Goal: Communication & Community: Participate in discussion

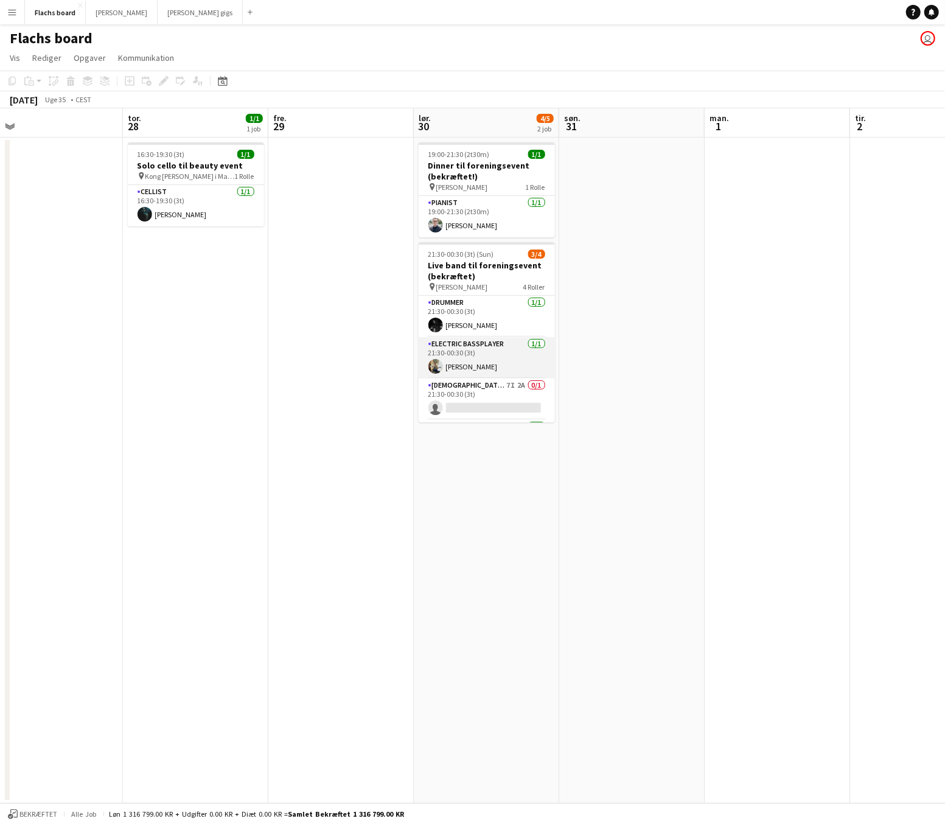
scroll to position [38, 0]
click at [488, 364] on app-card-role "[DEMOGRAPHIC_DATA] Singer 7I 2A 0/1 21:30-00:30 (3t) single-neutral-actions" at bounding box center [487, 360] width 136 height 41
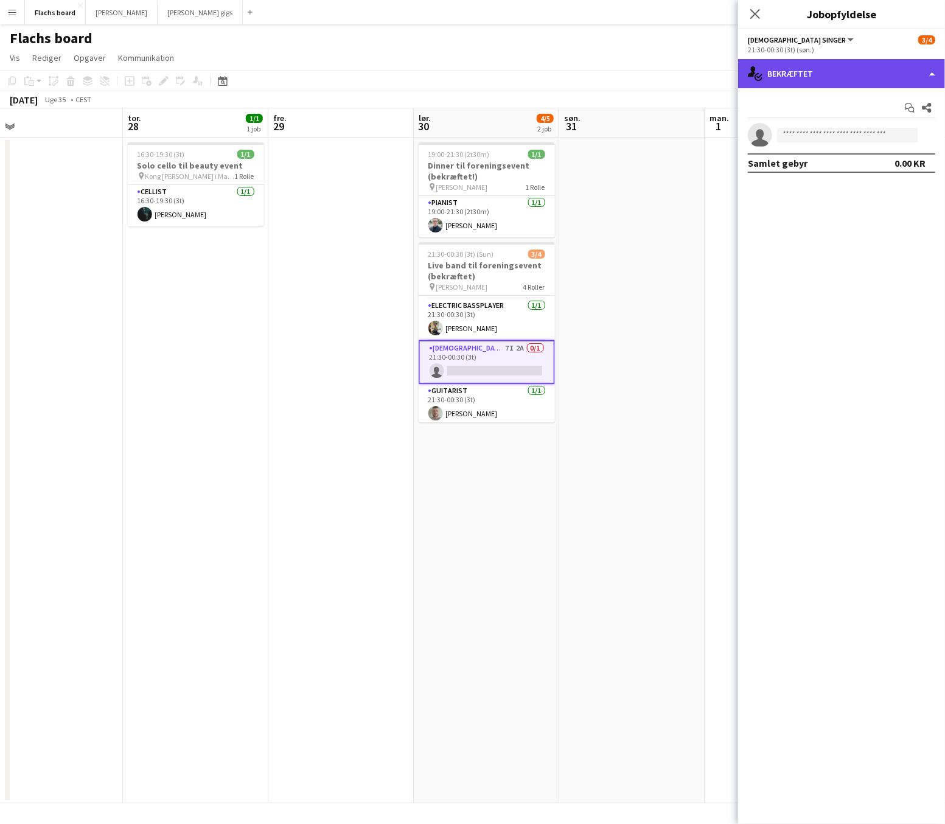
click at [880, 71] on div "single-neutral-actions-check-2 Bekræftet" at bounding box center [841, 73] width 207 height 29
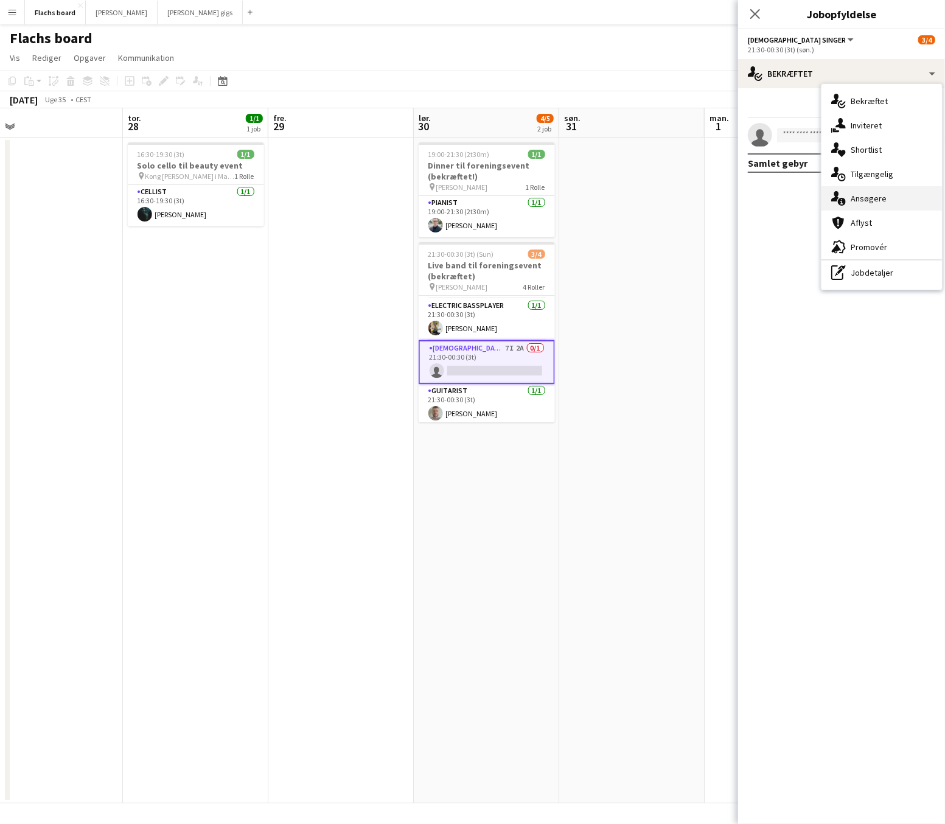
click at [878, 198] on div "single-neutral-actions-information Ansøgere" at bounding box center [882, 198] width 121 height 24
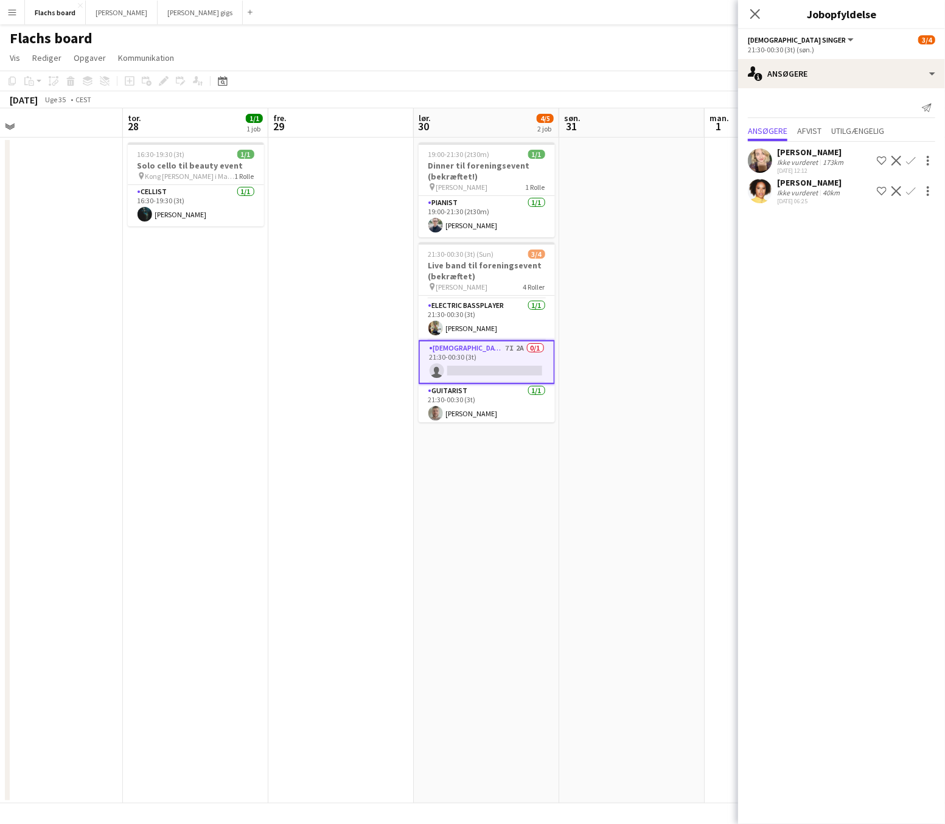
click at [908, 191] on app-icon "Bekræft" at bounding box center [911, 191] width 10 height 10
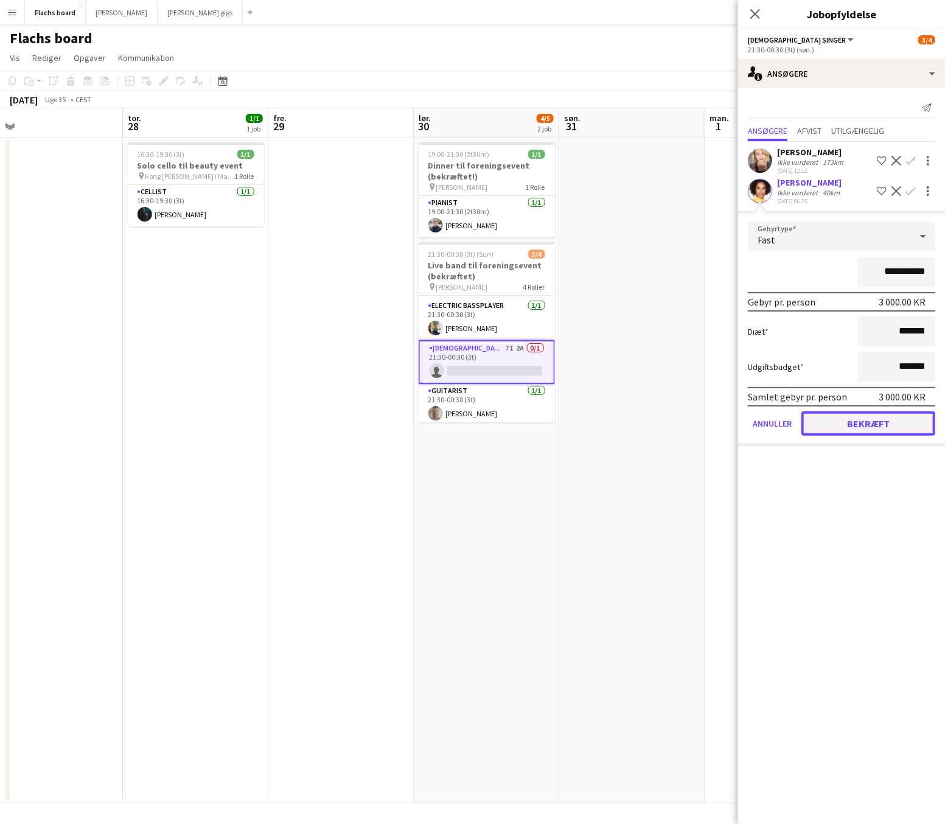
click at [864, 417] on button "Bekræft" at bounding box center [869, 423] width 134 height 24
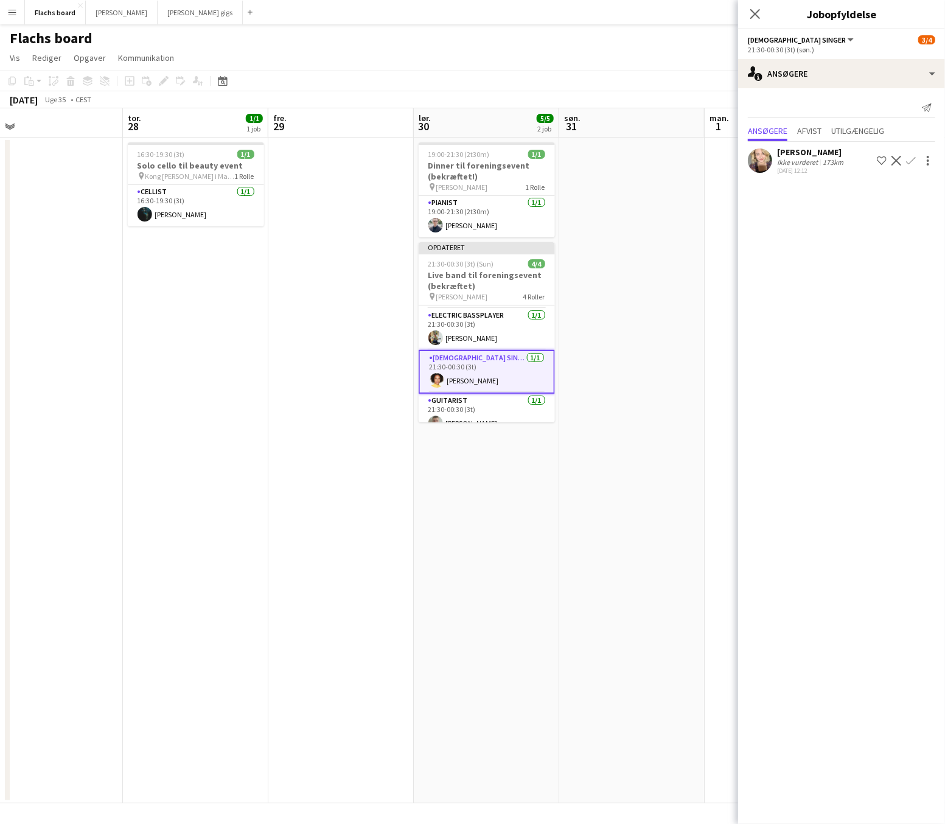
click at [754, 16] on icon "Luk pop-in" at bounding box center [756, 14] width 10 height 10
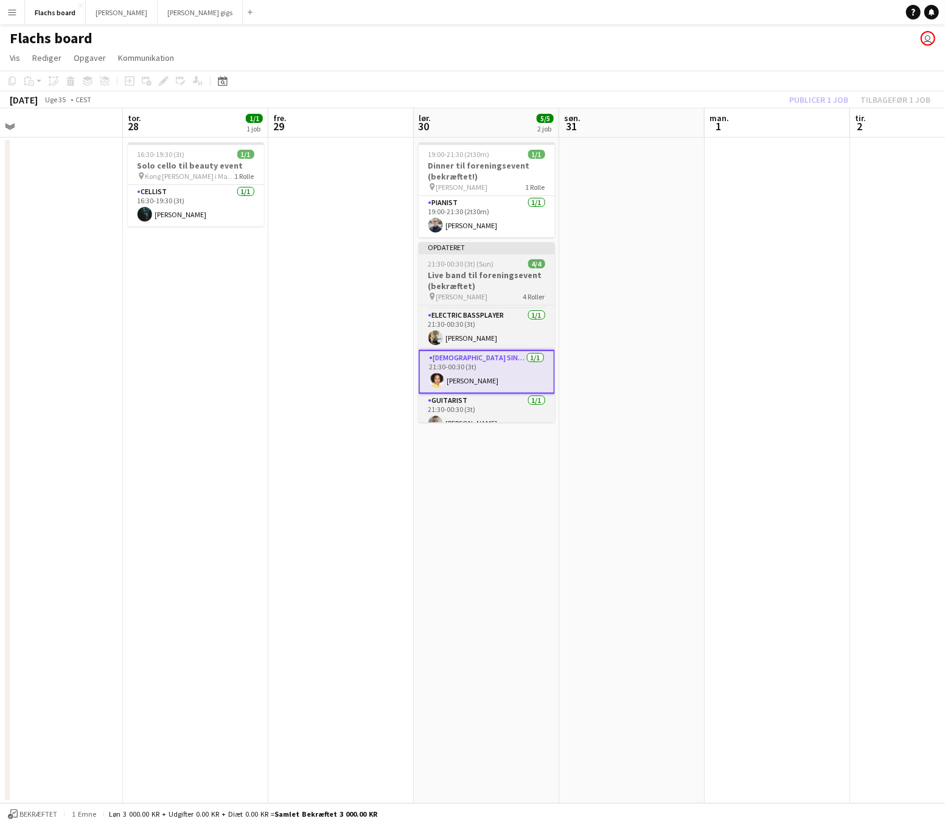
click at [539, 247] on div "Opdateret" at bounding box center [487, 247] width 136 height 10
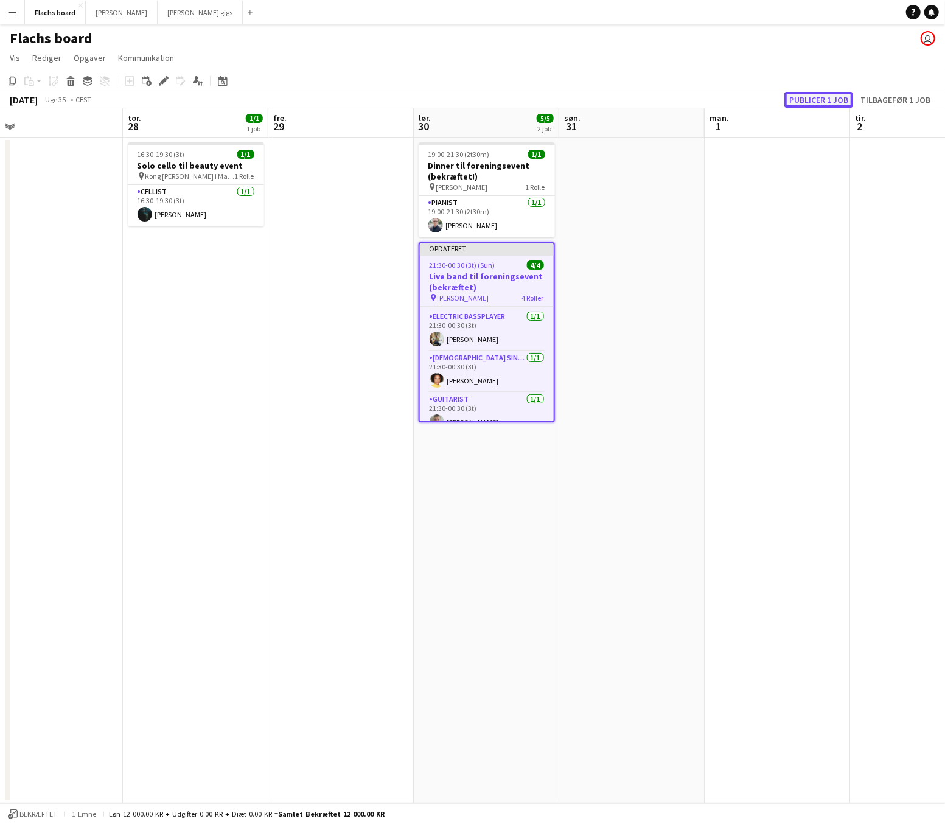
click at [807, 99] on button "Publicer 1 job" at bounding box center [819, 100] width 69 height 16
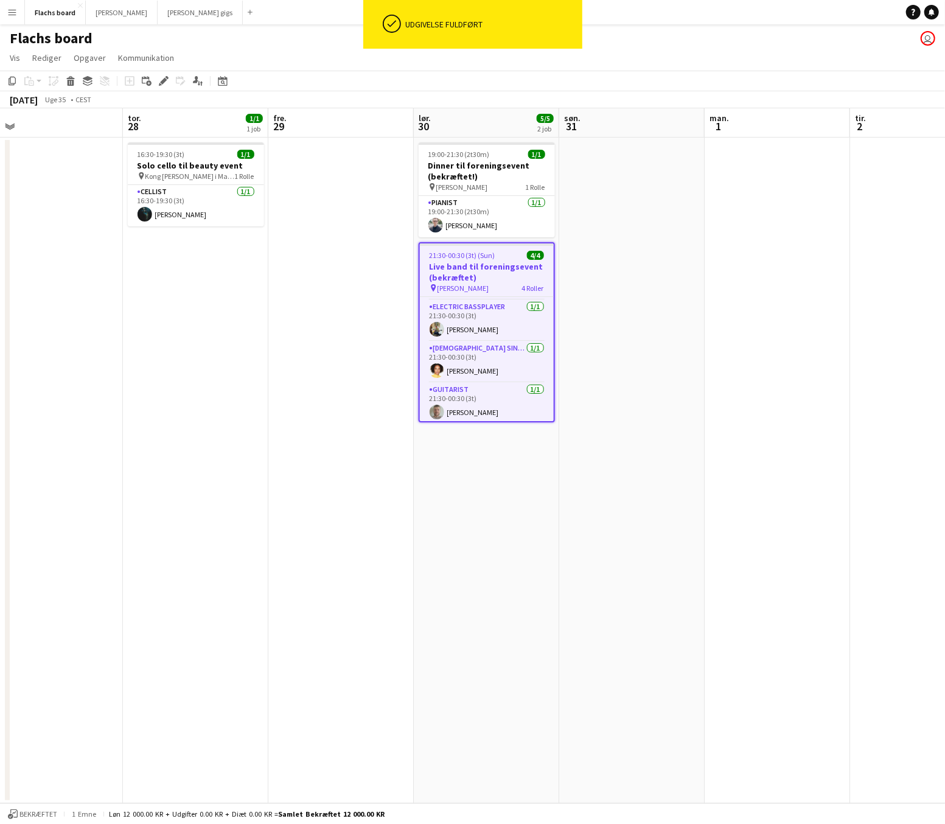
click at [471, 261] on h3 "Live band til foreningsevent (bekræftet)" at bounding box center [487, 272] width 134 height 22
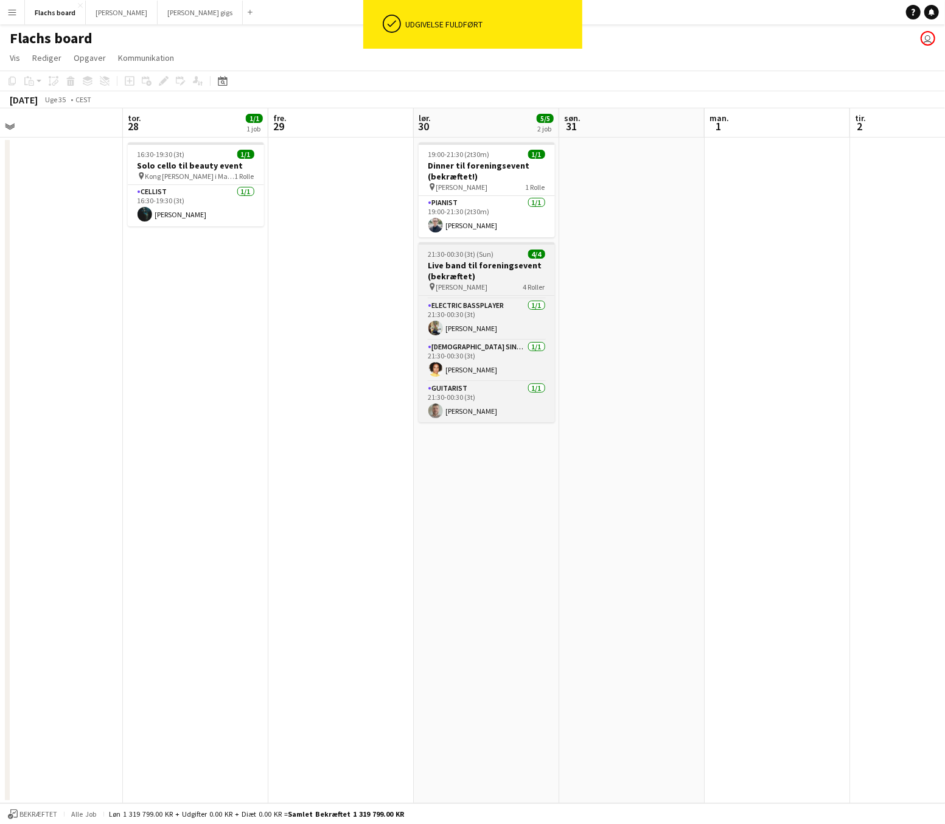
click at [481, 264] on h3 "Live band til foreningsevent (bekræftet)" at bounding box center [487, 271] width 136 height 22
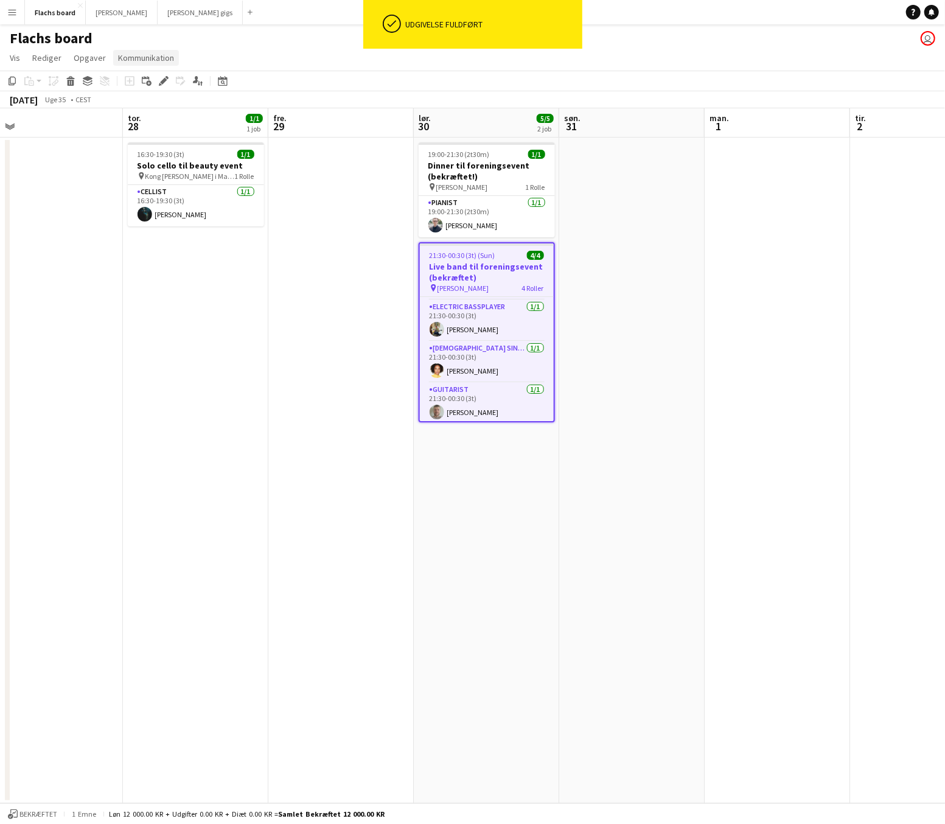
click at [149, 57] on span "Kommunikation" at bounding box center [146, 57] width 56 height 11
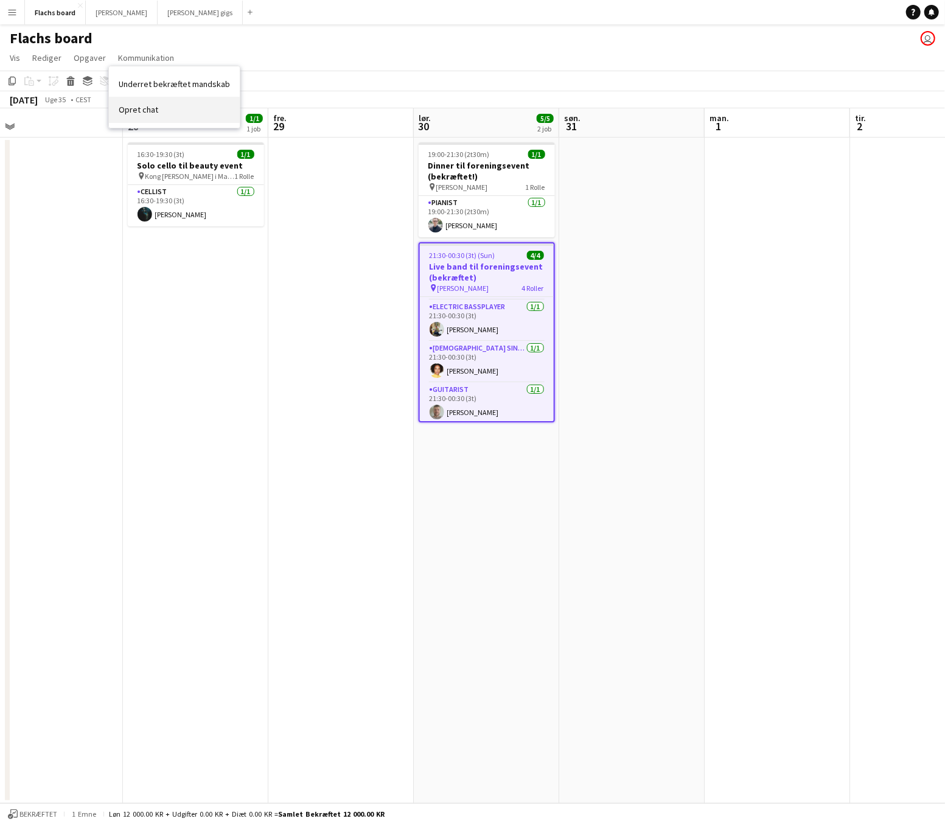
click at [149, 107] on span "Opret chat" at bounding box center [139, 109] width 40 height 11
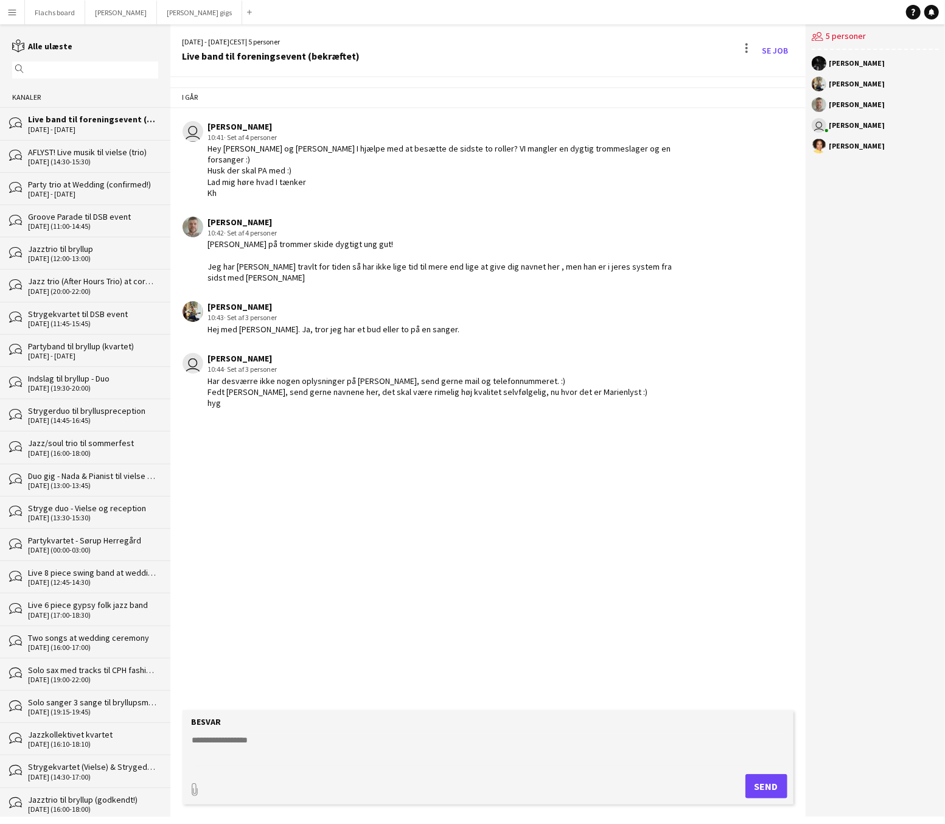
click at [309, 743] on textarea at bounding box center [490, 750] width 599 height 32
type textarea "**********"
click at [774, 779] on button "Send" at bounding box center [772, 786] width 42 height 24
